Goal: Information Seeking & Learning: Check status

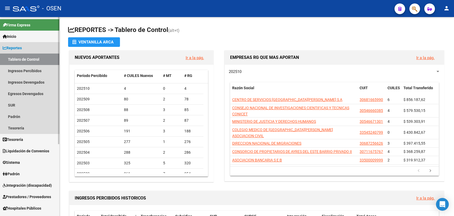
click at [35, 50] on link "Reportes" at bounding box center [29, 47] width 59 height 11
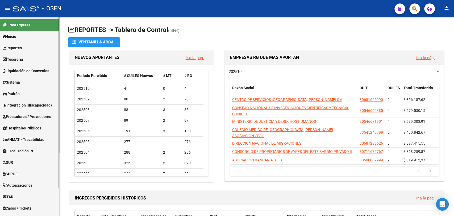
click at [31, 60] on link "Tesorería" at bounding box center [29, 58] width 59 height 11
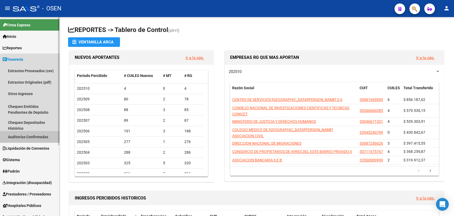
click at [39, 133] on link "Auditorías Confirmadas" at bounding box center [29, 136] width 59 height 11
click at [45, 138] on link "Auditorías Confirmadas" at bounding box center [29, 136] width 59 height 11
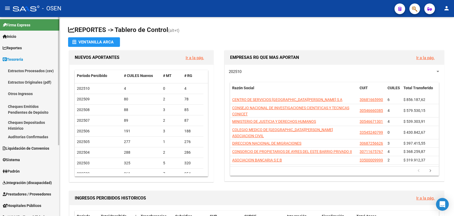
click at [42, 139] on link "Auditorías Confirmadas" at bounding box center [29, 136] width 59 height 11
click at [26, 137] on link "Auditorías Confirmadas" at bounding box center [29, 136] width 59 height 11
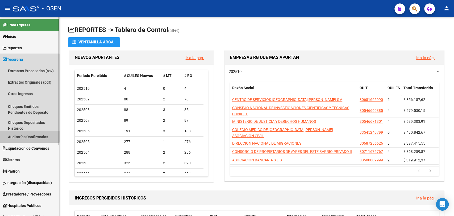
click at [27, 134] on link "Auditorías Confirmadas" at bounding box center [29, 136] width 59 height 11
click at [28, 132] on link "Auditorías Confirmadas" at bounding box center [29, 136] width 59 height 11
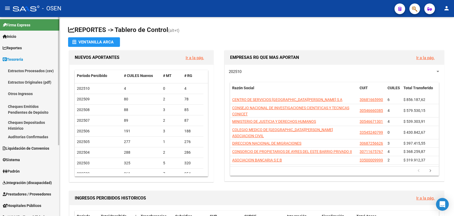
click at [37, 118] on link "Cheques Emitidos Pendientes de Depósito" at bounding box center [29, 109] width 59 height 20
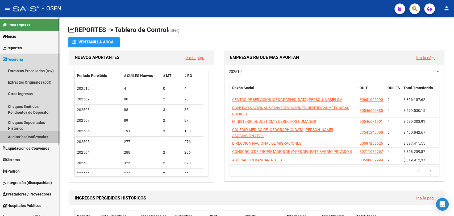
click at [32, 139] on link "Auditorías Confirmadas" at bounding box center [29, 136] width 59 height 11
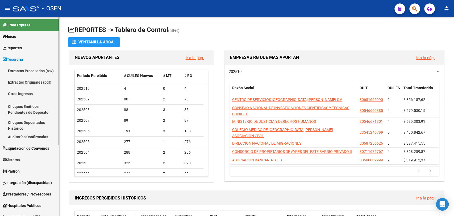
click at [30, 123] on link "Cheques Depositados Histórico" at bounding box center [29, 124] width 59 height 11
click at [36, 62] on link "Tesorería" at bounding box center [29, 58] width 59 height 11
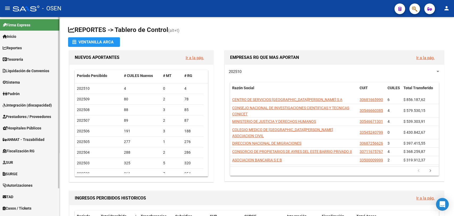
click at [45, 60] on link "Tesorería" at bounding box center [29, 58] width 59 height 11
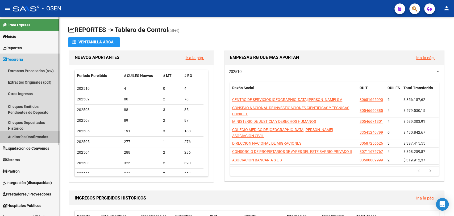
click at [47, 135] on link "Auditorías Confirmadas" at bounding box center [29, 136] width 59 height 11
click at [49, 97] on link "Otros Ingresos" at bounding box center [29, 93] width 59 height 11
click at [42, 142] on link "Auditorías Confirmadas" at bounding box center [29, 136] width 59 height 11
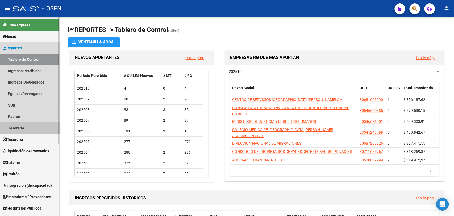
click at [30, 125] on link "Tesorería" at bounding box center [29, 127] width 59 height 11
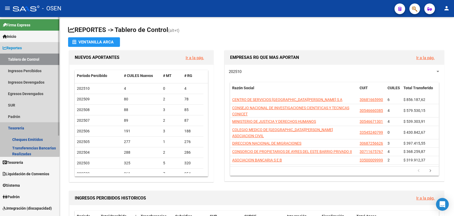
click at [23, 127] on link "Tesorería" at bounding box center [29, 127] width 59 height 11
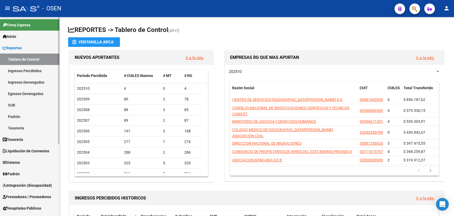
click at [23, 51] on link "Reportes" at bounding box center [29, 47] width 59 height 11
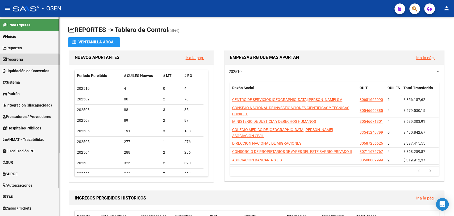
click at [27, 63] on link "Tesorería" at bounding box center [29, 58] width 59 height 11
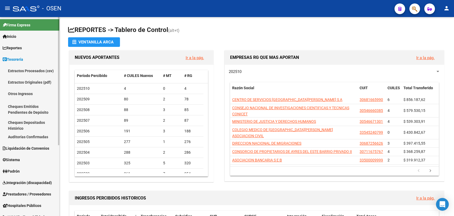
click at [36, 137] on link "Auditorías Confirmadas" at bounding box center [29, 136] width 59 height 11
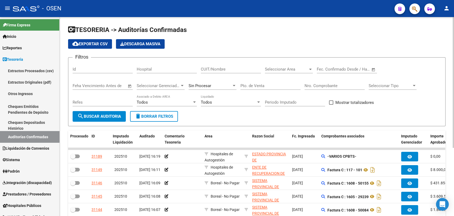
click at [263, 91] on div "Pto. de Venta" at bounding box center [270, 86] width 60 height 16
click at [267, 88] on div "Pto. de Venta" at bounding box center [270, 83] width 60 height 11
type input "88"
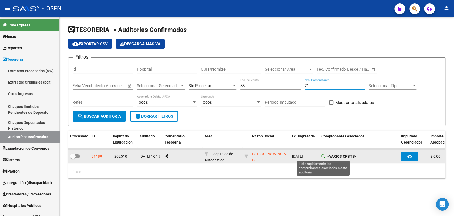
type input "71"
click at [322, 155] on icon at bounding box center [323, 156] width 4 height 4
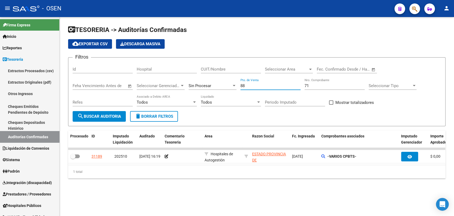
drag, startPoint x: 254, startPoint y: 86, endPoint x: 87, endPoint y: 76, distance: 167.3
click at [87, 77] on div "Filtros Id Hospital CUIT/Nombre Seleccionar Area Seleccionar Area Fecha inicio …" at bounding box center [257, 86] width 368 height 49
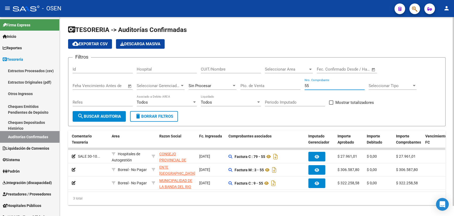
scroll to position [0, 95]
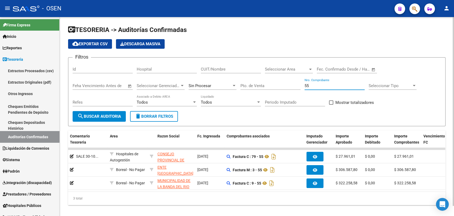
drag, startPoint x: 317, startPoint y: 87, endPoint x: 262, endPoint y: 90, distance: 54.6
click at [263, 90] on div "Filtros Id Hospital CUIT/Nombre Seleccionar Area Seleccionar Area Fecha inicio …" at bounding box center [257, 86] width 368 height 49
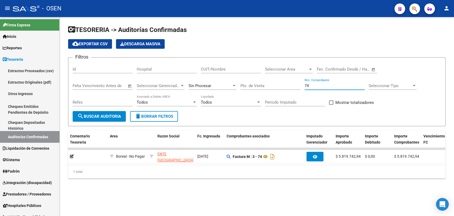
type input "74"
click at [285, 164] on datatable-body "30393 202508 21/08/2025 14:51 Boreal - No Pagar ENTE HOSPITAL RAMON CARRILLO - …" at bounding box center [256, 155] width 377 height 17
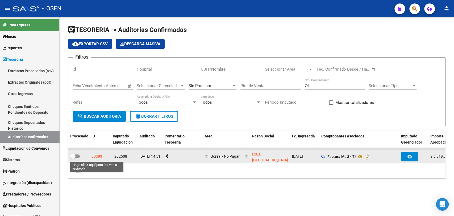
click at [98, 157] on div "30393" at bounding box center [96, 156] width 11 height 6
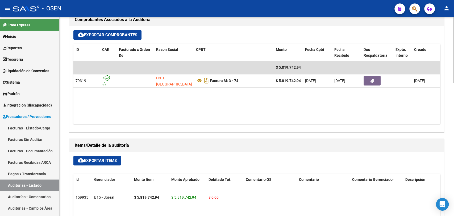
scroll to position [295, 0]
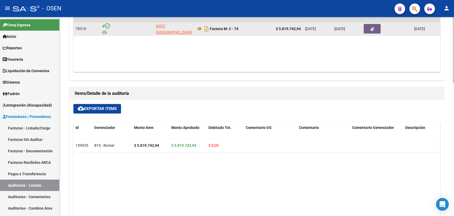
click at [376, 23] on datatable-body-cell at bounding box center [377, 28] width 32 height 13
click at [372, 26] on button "button" at bounding box center [371, 29] width 17 height 10
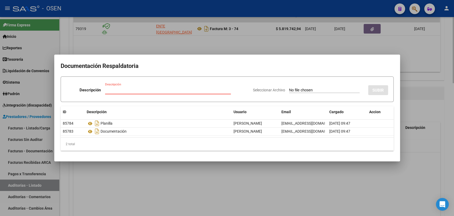
click at [172, 194] on div at bounding box center [227, 108] width 454 height 216
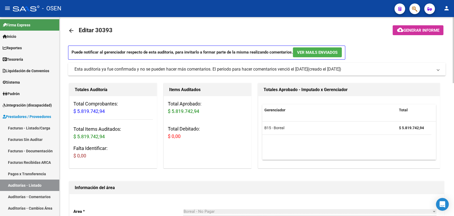
scroll to position [0, 0]
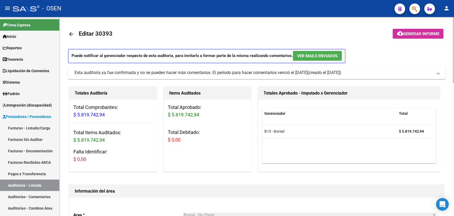
click at [72, 32] on mat-icon "arrow_back" at bounding box center [71, 34] width 6 height 6
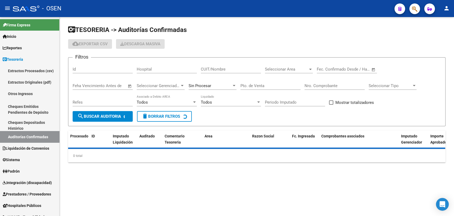
click at [321, 84] on input "Nro. Comprobante" at bounding box center [334, 85] width 60 height 5
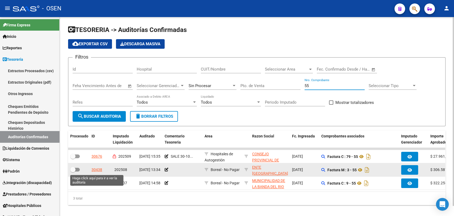
type input "55"
click at [99, 169] on div "30438" at bounding box center [96, 169] width 11 height 6
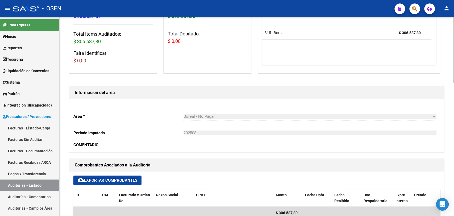
scroll to position [197, 0]
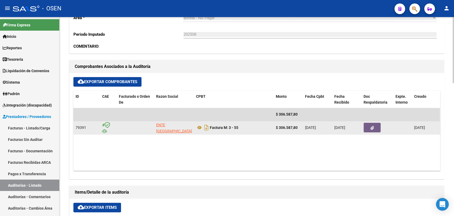
click at [365, 131] on button "button" at bounding box center [371, 128] width 17 height 10
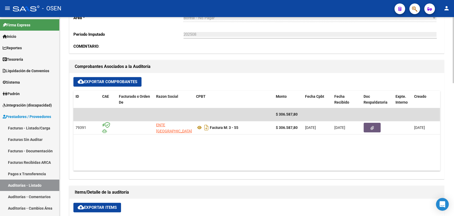
scroll to position [0, 0]
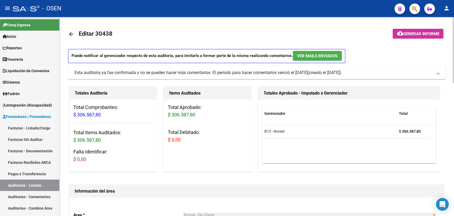
click at [73, 34] on mat-icon "arrow_back" at bounding box center [71, 34] width 6 height 6
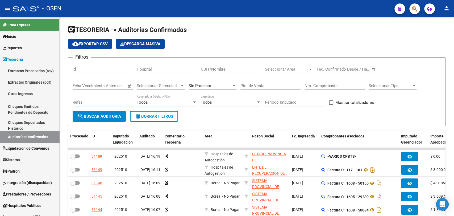
click at [268, 82] on div "Pto. de Venta" at bounding box center [270, 83] width 60 height 11
type input "3"
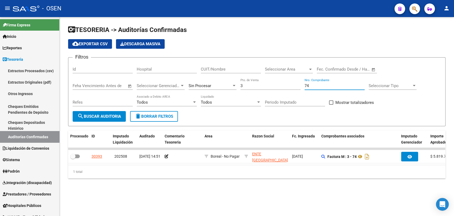
type input "74"
drag, startPoint x: 253, startPoint y: 85, endPoint x: 250, endPoint y: 86, distance: 3.0
click at [250, 86] on input "3" at bounding box center [270, 85] width 60 height 5
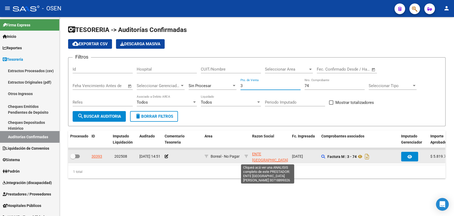
click at [271, 152] on span "ENTE HOSPITAL RAMON CARRILLO" at bounding box center [270, 160] width 36 height 16
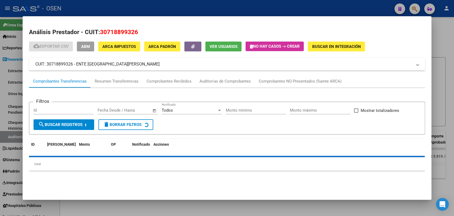
drag, startPoint x: 100, startPoint y: 32, endPoint x: 162, endPoint y: 33, distance: 62.0
click at [162, 33] on h2 "Análisis Prestador - CUIT: 30718899326" at bounding box center [227, 32] width 396 height 9
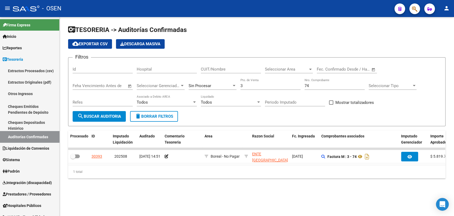
drag, startPoint x: 263, startPoint y: 82, endPoint x: 248, endPoint y: 88, distance: 16.7
click at [248, 88] on div "3 Pto. de Venta" at bounding box center [270, 83] width 60 height 11
drag, startPoint x: 250, startPoint y: 86, endPoint x: 232, endPoint y: 83, distance: 17.9
click at [232, 83] on div "Filtros Id Hospital CUIT/Nombre Seleccionar Area Seleccionar Area Fecha inicio …" at bounding box center [257, 86] width 368 height 49
drag, startPoint x: 311, startPoint y: 84, endPoint x: 298, endPoint y: 83, distance: 13.4
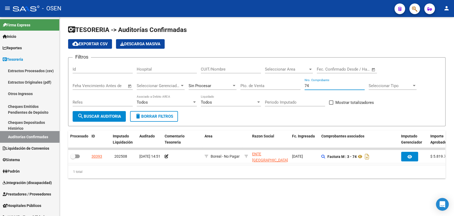
click at [298, 83] on div "Filtros Id Hospital CUIT/Nombre Seleccionar Area Seleccionar Area Fecha inicio …" at bounding box center [257, 86] width 368 height 49
click at [240, 70] on input "CUIT/Nombre" at bounding box center [231, 69] width 60 height 5
paste input "30718899326"
type input "30718899326"
click at [113, 113] on button "search Buscar Auditoria" at bounding box center [99, 116] width 53 height 11
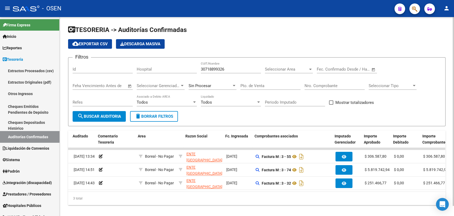
scroll to position [0, 70]
